Goal: Information Seeking & Learning: Learn about a topic

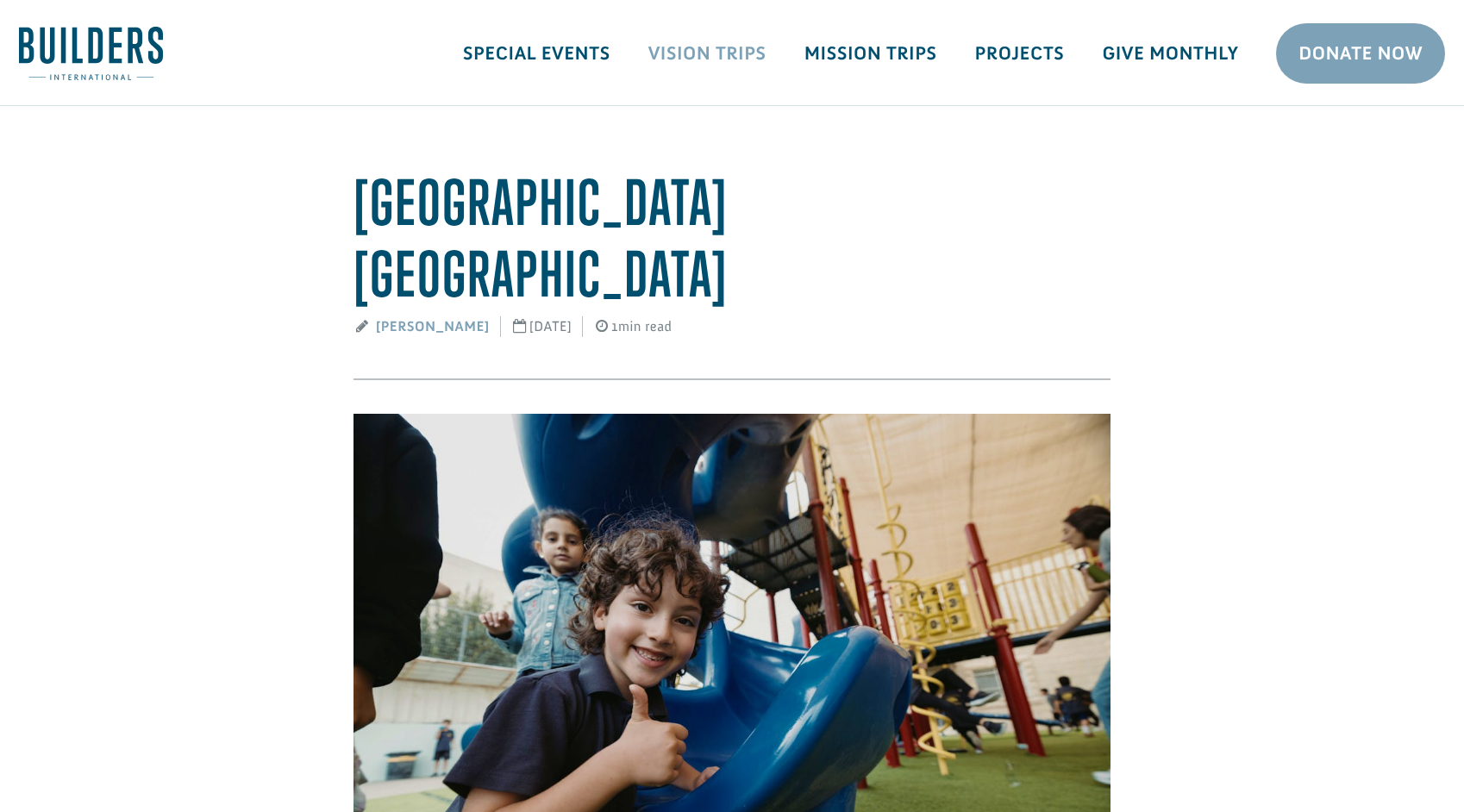
click at [733, 46] on link "Vision Trips" at bounding box center [707, 53] width 156 height 50
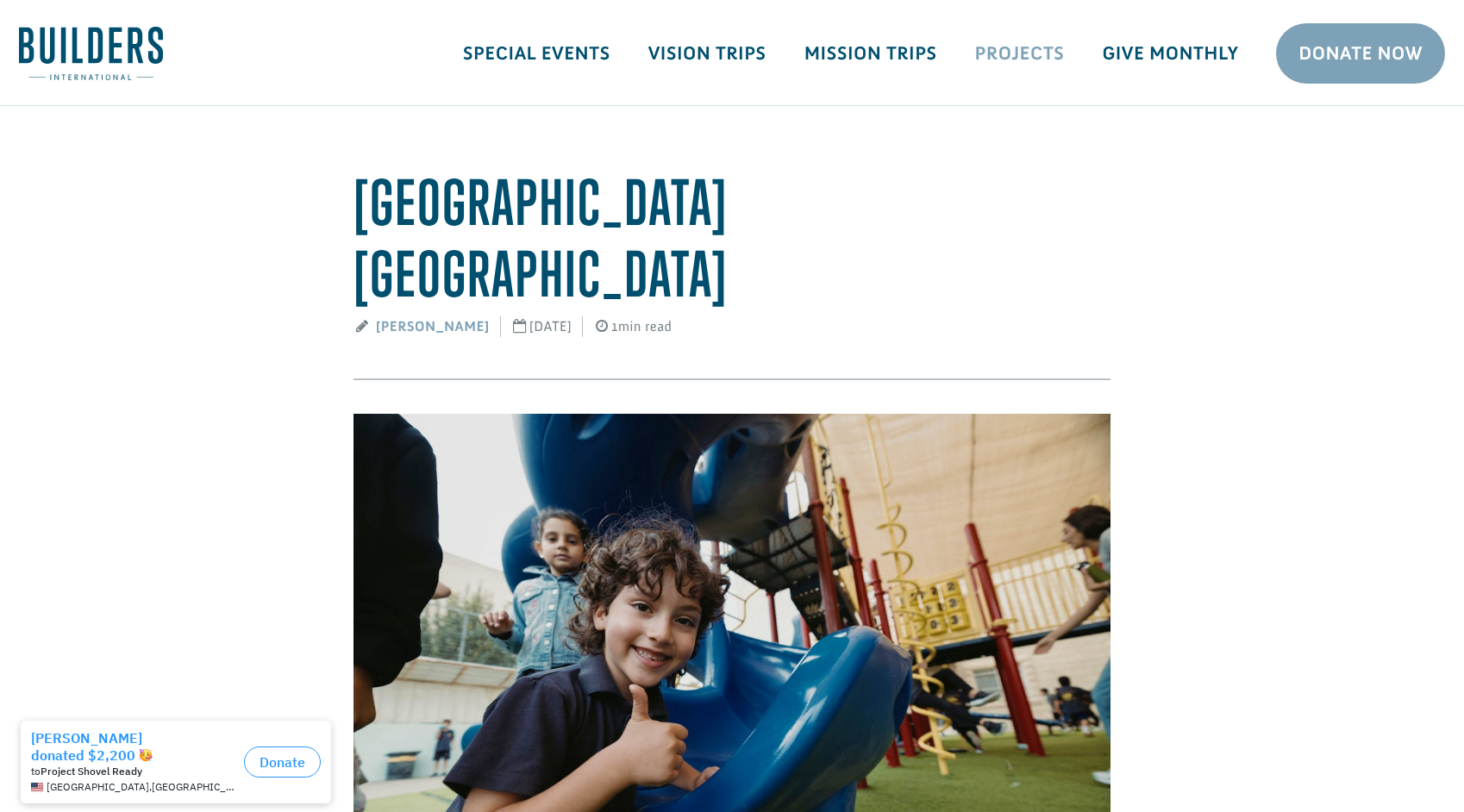
click at [1053, 48] on link "Projects" at bounding box center [1020, 53] width 128 height 50
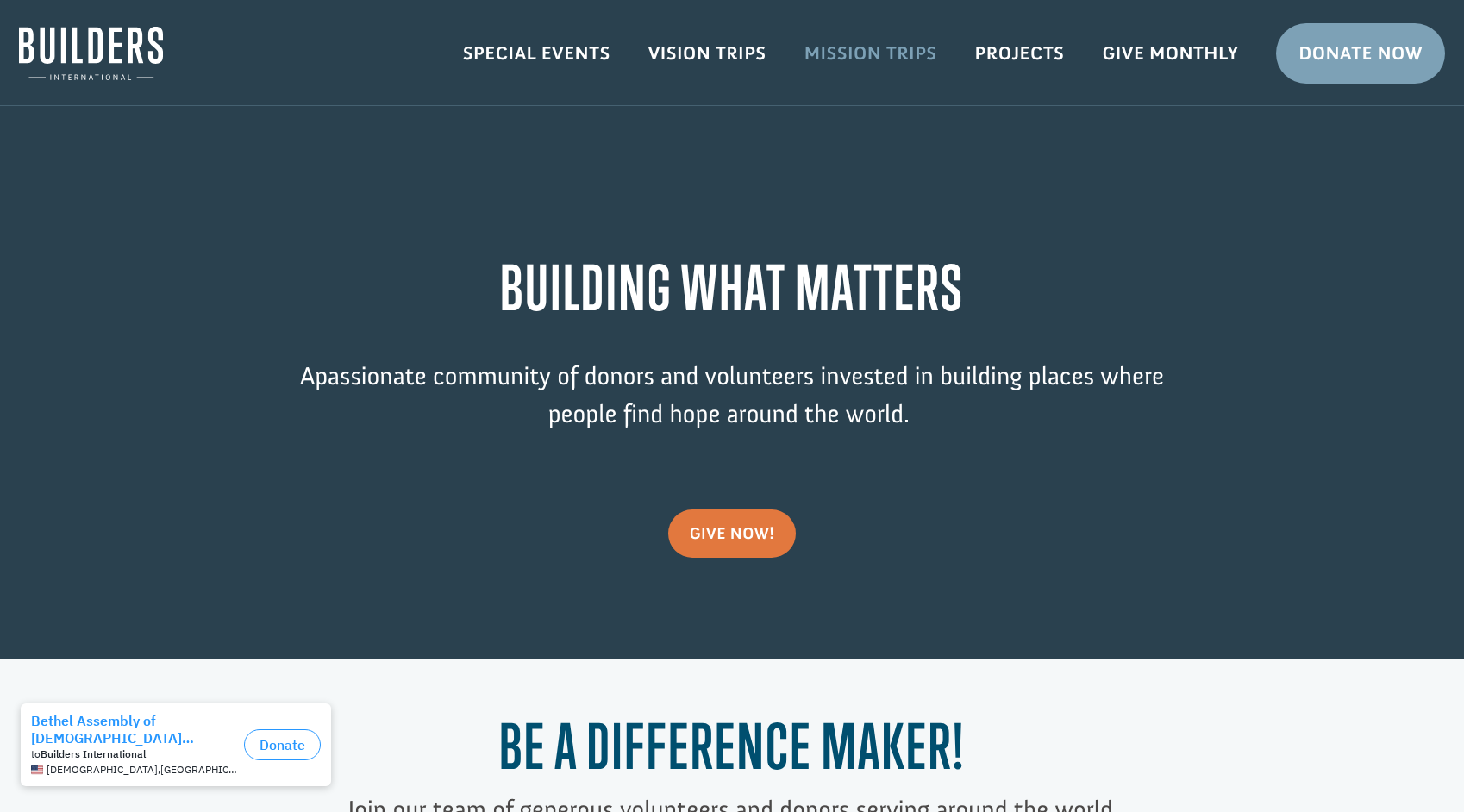
click at [845, 54] on link "Mission Trips" at bounding box center [871, 53] width 171 height 50
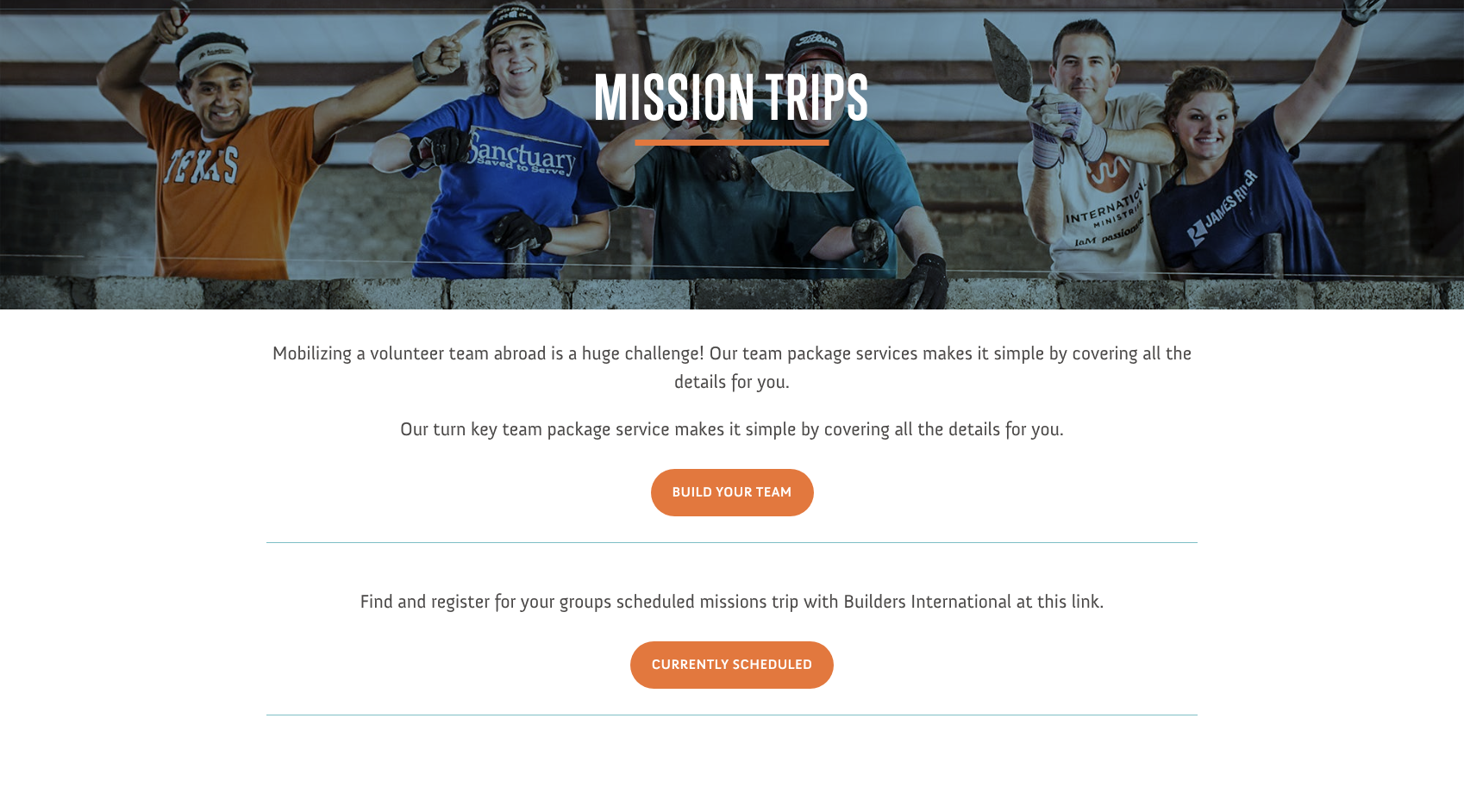
scroll to position [436, 0]
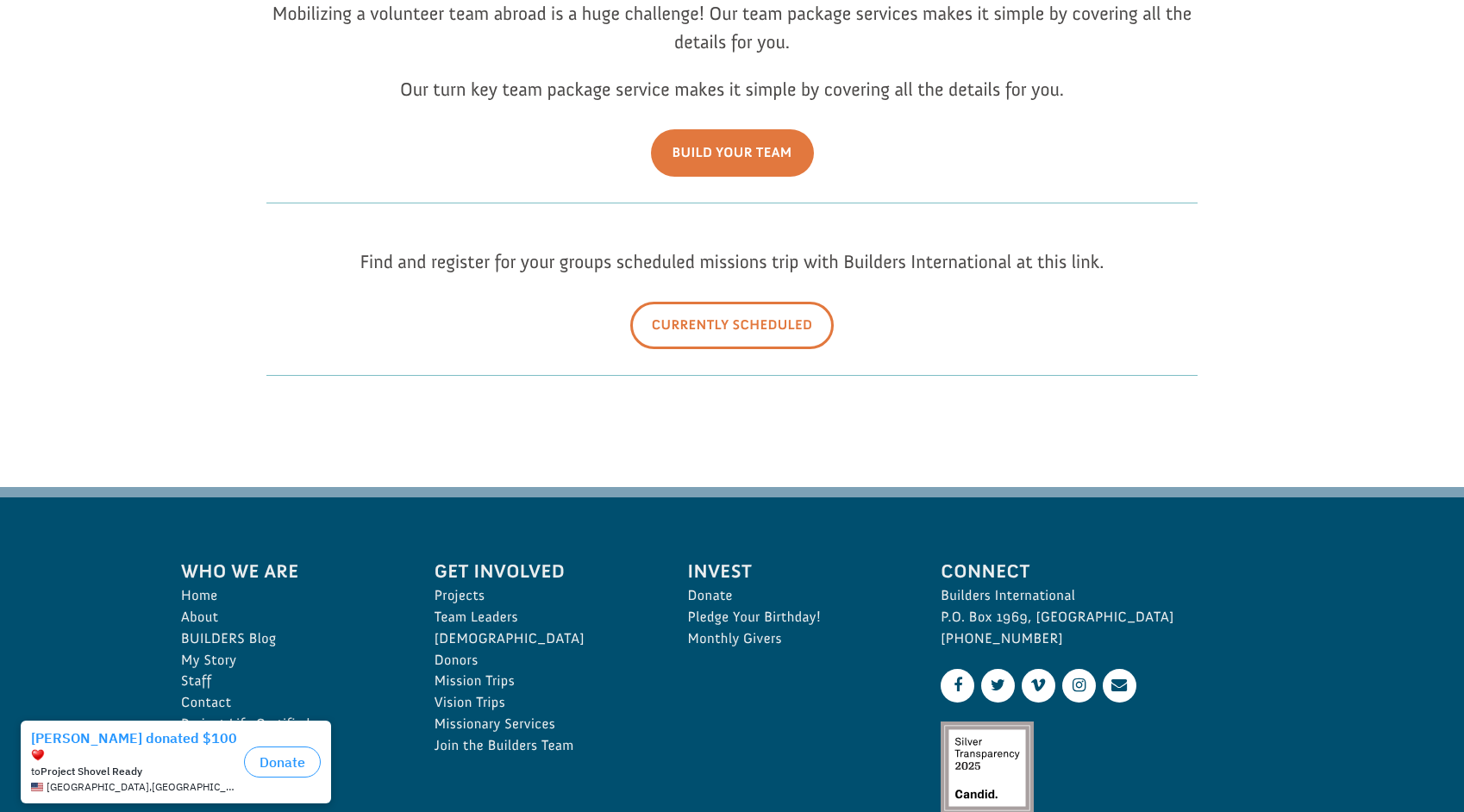
click at [717, 332] on link "Currently Scheduled" at bounding box center [732, 325] width 204 height 47
